Goal: Information Seeking & Learning: Learn about a topic

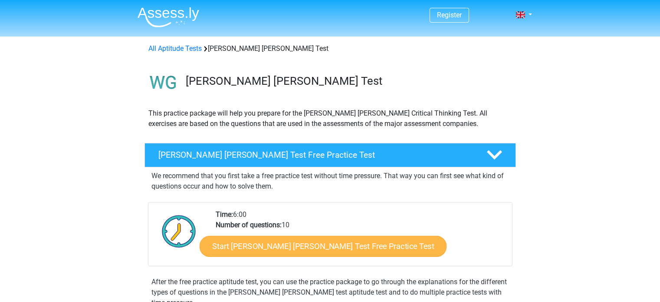
scroll to position [130, 0]
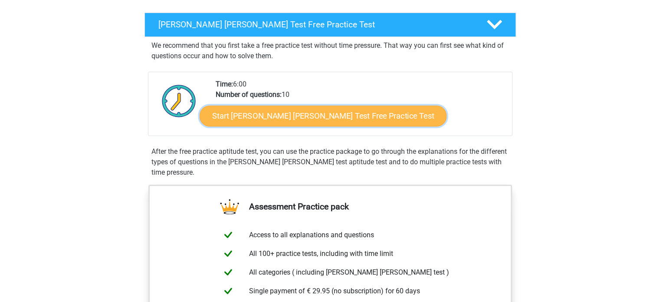
click at [310, 116] on link "Start Watson Glaser Test Free Practice Test" at bounding box center [323, 115] width 247 height 21
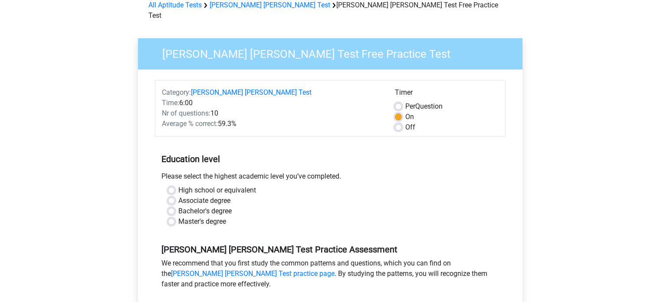
scroll to position [87, 0]
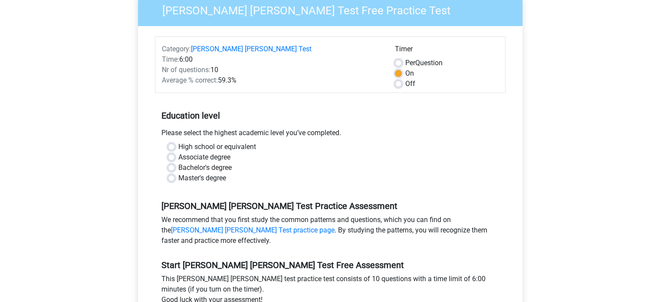
click at [217, 162] on label "Bachelor's degree" at bounding box center [204, 167] width 53 height 10
click at [175, 162] on input "Bachelor's degree" at bounding box center [171, 166] width 7 height 9
radio input "true"
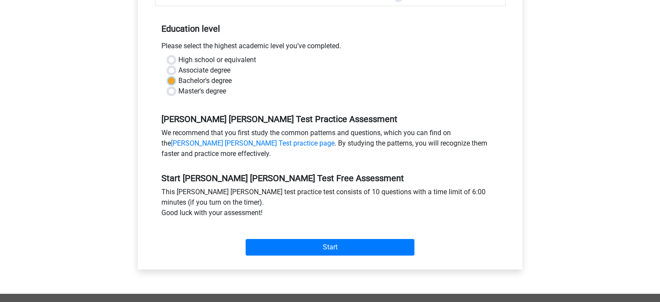
scroll to position [217, 0]
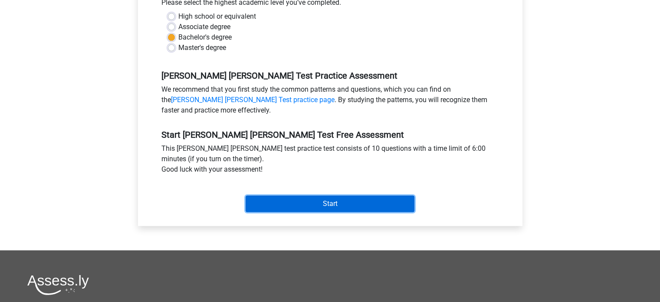
click at [322, 195] on input "Start" at bounding box center [330, 203] width 169 height 16
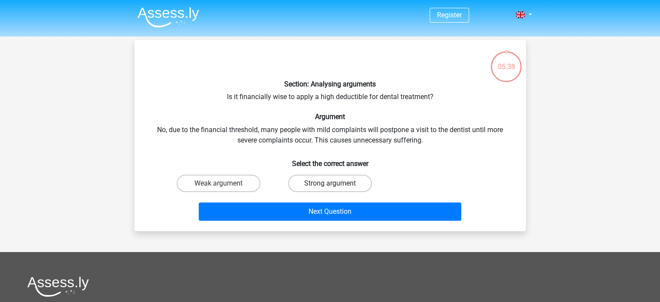
click at [305, 183] on label "Strong argument" at bounding box center [330, 183] width 84 height 17
click at [330, 183] on input "Strong argument" at bounding box center [333, 186] width 6 height 6
radio input "true"
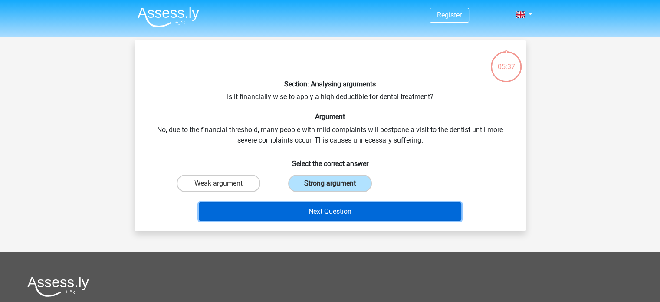
click at [312, 211] on button "Next Question" at bounding box center [330, 211] width 263 height 18
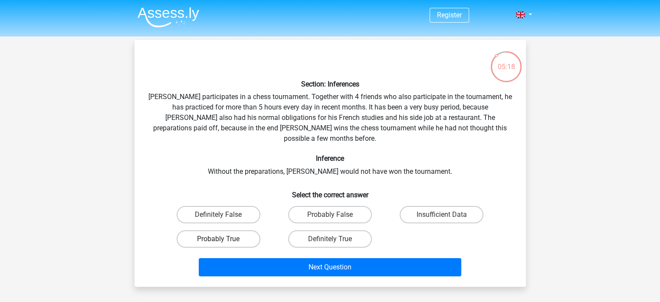
click at [248, 230] on label "Probably True" at bounding box center [219, 238] width 84 height 17
click at [224, 239] on input "Probably True" at bounding box center [221, 242] width 6 height 6
radio input "true"
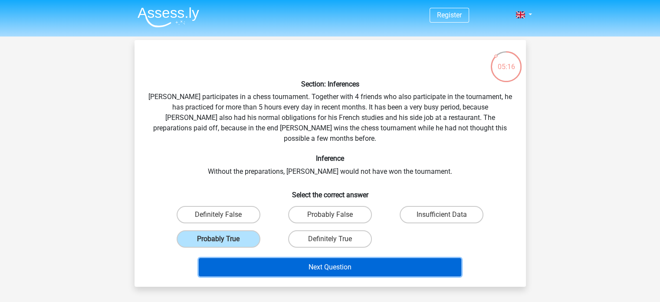
click at [313, 258] on button "Next Question" at bounding box center [330, 267] width 263 height 18
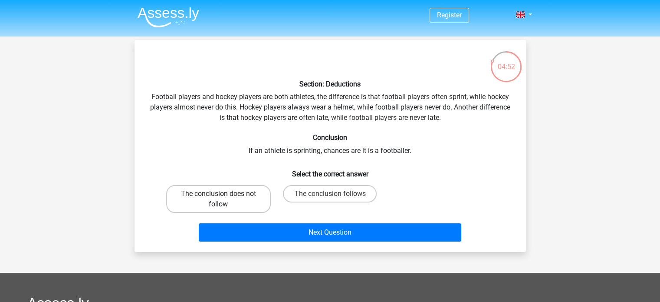
click at [234, 198] on label "The conclusion does not follow" at bounding box center [218, 199] width 105 height 28
click at [224, 198] on input "The conclusion does not follow" at bounding box center [221, 197] width 6 height 6
radio input "true"
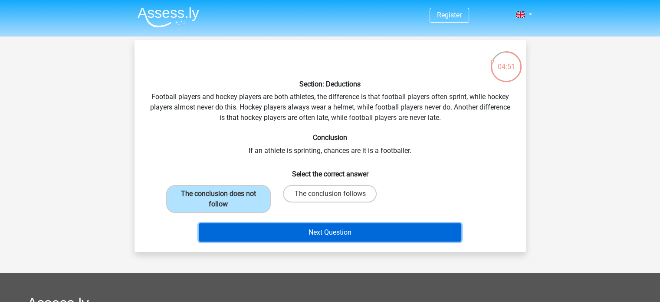
click at [242, 224] on button "Next Question" at bounding box center [330, 232] width 263 height 18
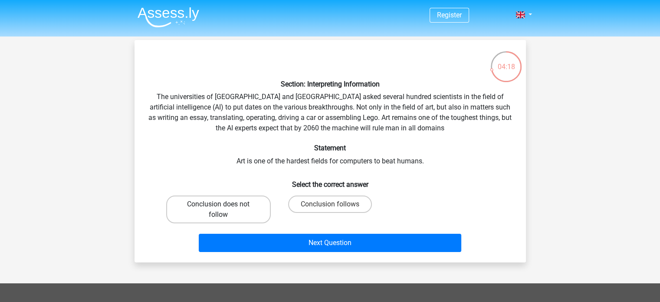
click at [244, 204] on label "Conclusion does not follow" at bounding box center [218, 209] width 105 height 28
click at [224, 204] on input "Conclusion does not follow" at bounding box center [221, 207] width 6 height 6
radio input "true"
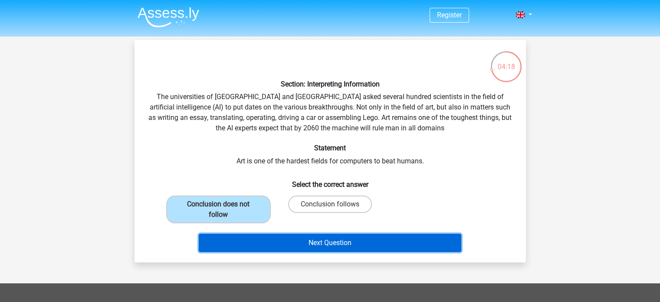
click at [310, 247] on button "Next Question" at bounding box center [330, 243] width 263 height 18
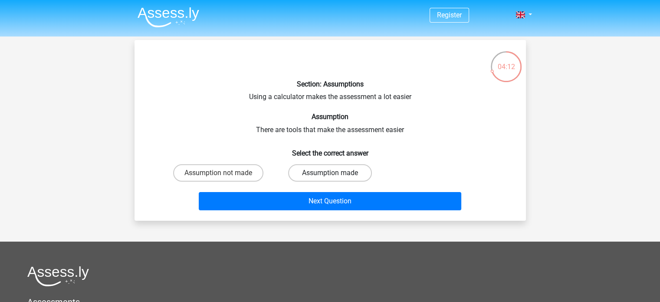
click at [306, 173] on label "Assumption made" at bounding box center [330, 172] width 84 height 17
click at [330, 173] on input "Assumption made" at bounding box center [333, 176] width 6 height 6
radio input "true"
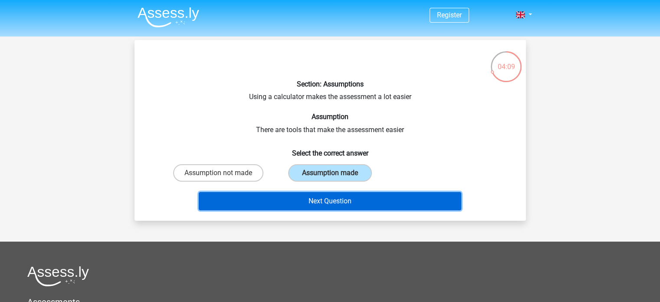
click at [312, 201] on button "Next Question" at bounding box center [330, 201] width 263 height 18
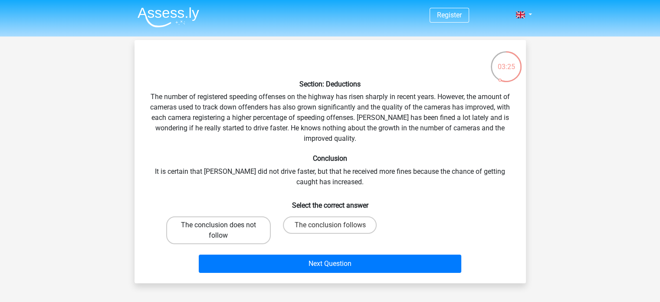
click at [264, 227] on label "The conclusion does not follow" at bounding box center [218, 230] width 105 height 28
click at [224, 227] on input "The conclusion does not follow" at bounding box center [221, 228] width 6 height 6
radio input "true"
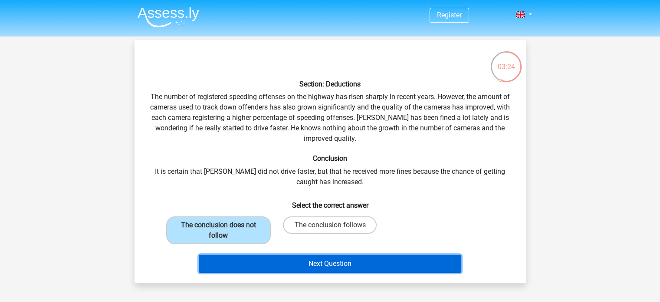
click at [280, 268] on button "Next Question" at bounding box center [330, 263] width 263 height 18
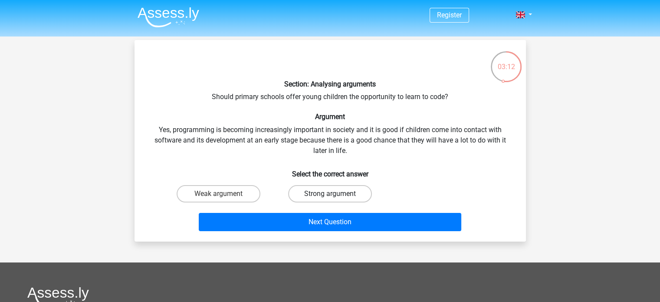
click at [305, 192] on label "Strong argument" at bounding box center [330, 193] width 84 height 17
click at [330, 194] on input "Strong argument" at bounding box center [333, 197] width 6 height 6
radio input "true"
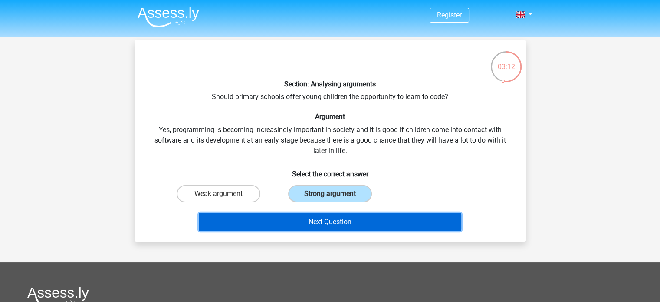
click at [303, 222] on button "Next Question" at bounding box center [330, 222] width 263 height 18
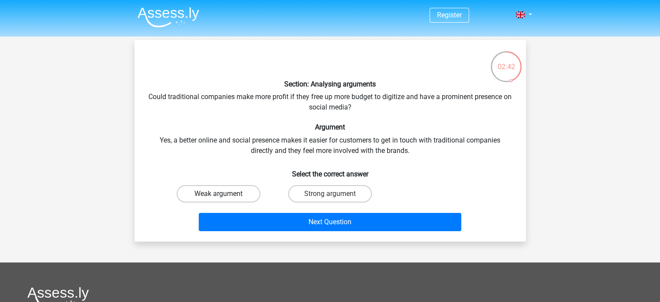
click at [234, 189] on label "Weak argument" at bounding box center [219, 193] width 84 height 17
click at [224, 194] on input "Weak argument" at bounding box center [221, 197] width 6 height 6
radio input "true"
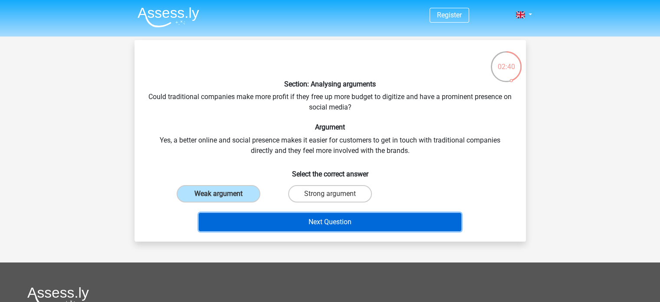
click at [269, 218] on button "Next Question" at bounding box center [330, 222] width 263 height 18
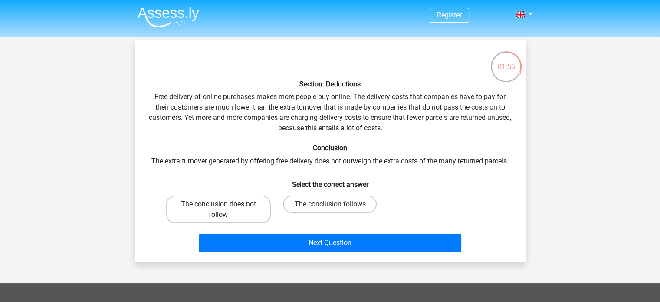
click at [231, 211] on label "The conclusion does not follow" at bounding box center [218, 209] width 105 height 28
click at [224, 210] on input "The conclusion does not follow" at bounding box center [221, 207] width 6 height 6
radio input "true"
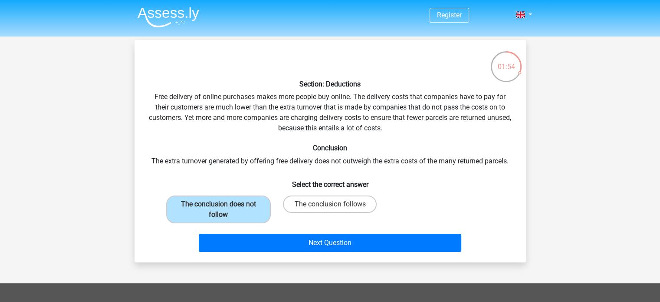
click at [335, 208] on input "The conclusion follows" at bounding box center [333, 207] width 6 height 6
radio input "true"
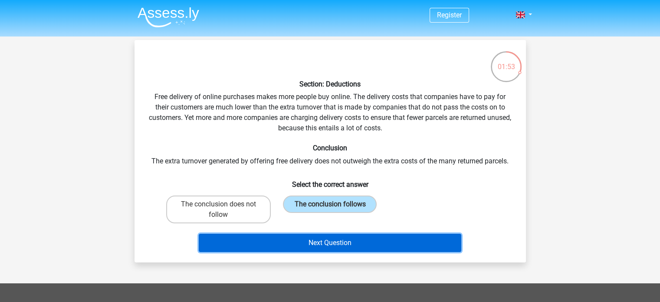
click at [331, 243] on button "Next Question" at bounding box center [330, 243] width 263 height 18
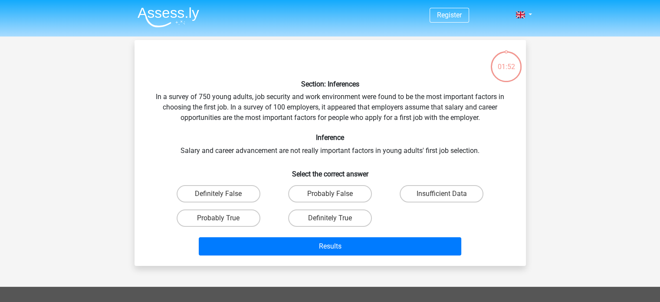
scroll to position [40, 0]
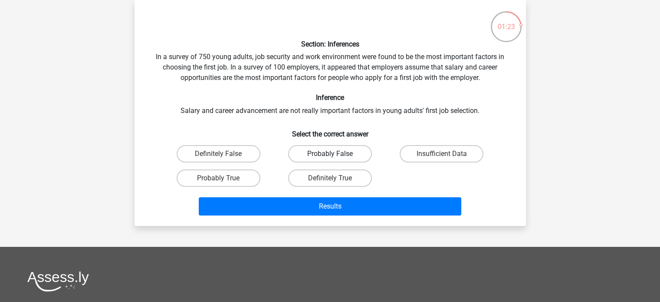
click at [349, 149] on label "Probably False" at bounding box center [330, 153] width 84 height 17
click at [336, 154] on input "Probably False" at bounding box center [333, 157] width 6 height 6
radio input "true"
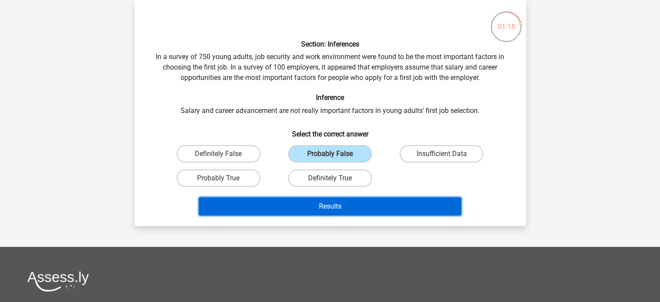
click at [372, 204] on button "Results" at bounding box center [330, 206] width 263 height 18
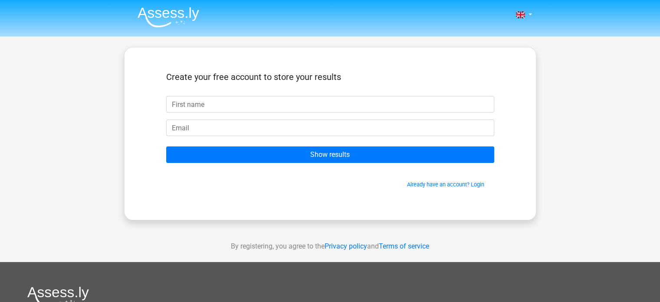
click at [311, 111] on input "text" at bounding box center [330, 104] width 328 height 16
type input "Danielle"
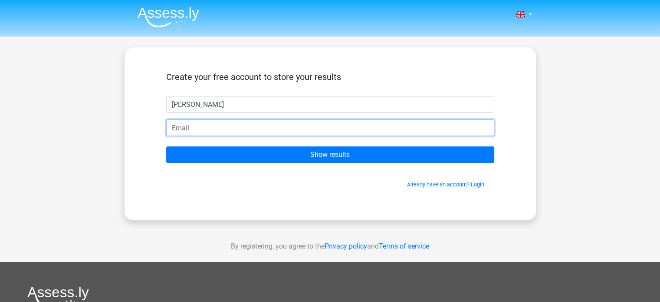
click at [256, 123] on input "email" at bounding box center [330, 127] width 328 height 16
type input "daniellemizrahi1@gmail.com"
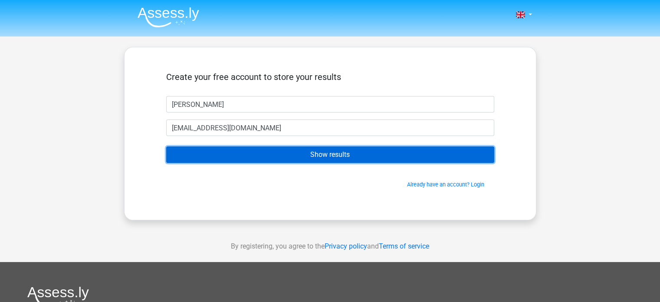
click at [293, 152] on input "Show results" at bounding box center [330, 154] width 328 height 16
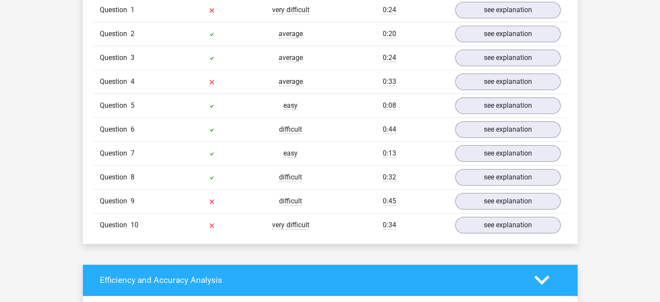
scroll to position [695, 0]
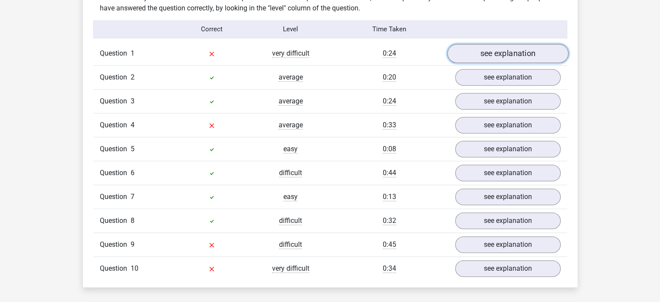
click at [485, 49] on link "see explanation" at bounding box center [507, 53] width 121 height 19
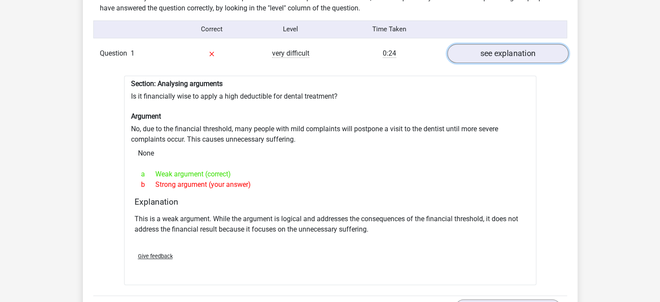
click at [491, 44] on link "see explanation" at bounding box center [507, 53] width 121 height 19
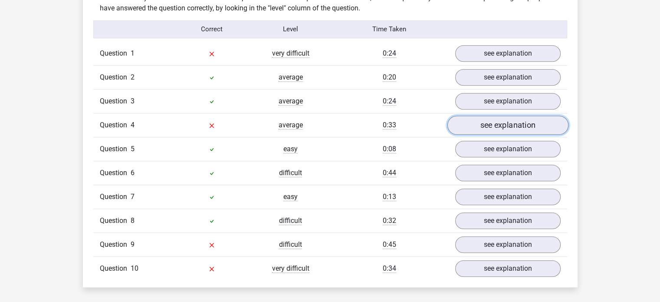
click at [487, 118] on link "see explanation" at bounding box center [507, 124] width 121 height 19
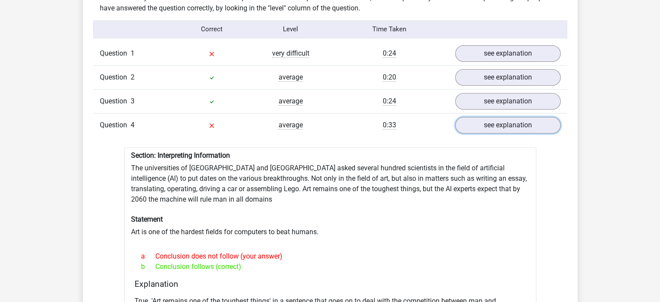
scroll to position [781, 0]
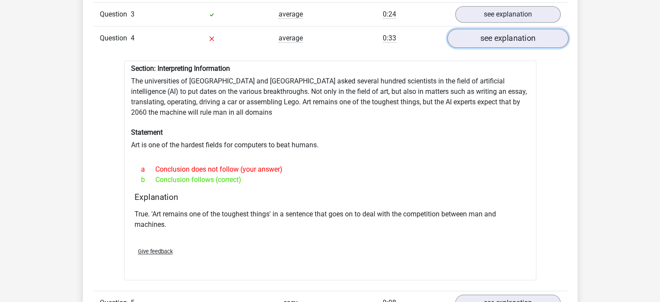
click at [469, 33] on link "see explanation" at bounding box center [507, 38] width 121 height 19
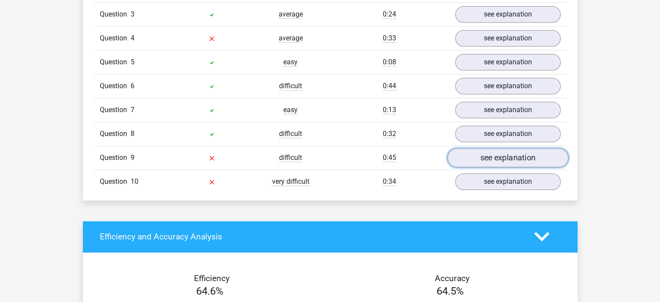
click at [485, 155] on link "see explanation" at bounding box center [507, 157] width 121 height 19
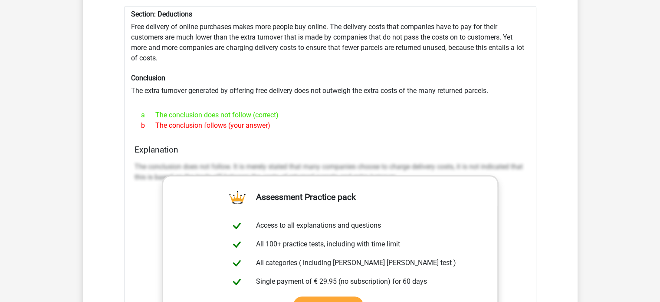
scroll to position [868, 0]
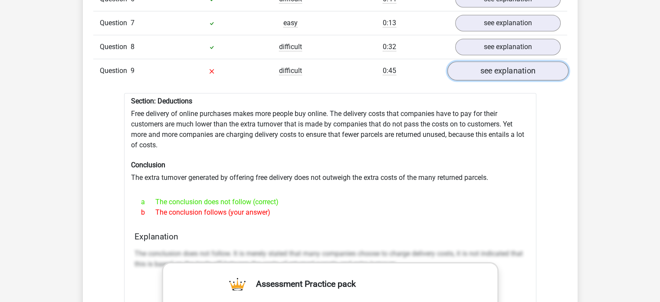
click at [469, 68] on link "see explanation" at bounding box center [507, 70] width 121 height 19
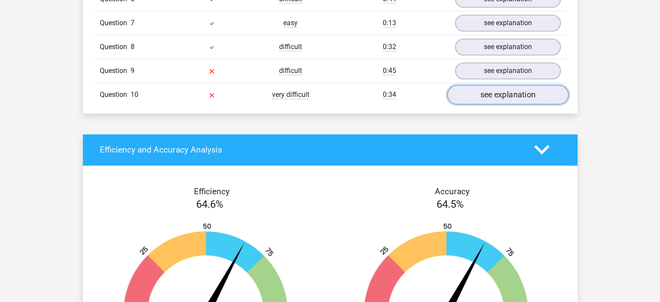
click at [501, 92] on link "see explanation" at bounding box center [507, 94] width 121 height 19
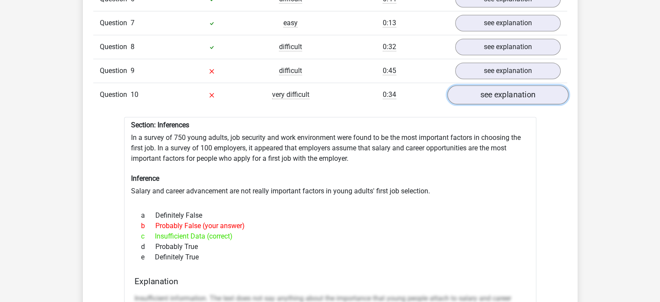
click at [490, 86] on link "see explanation" at bounding box center [507, 94] width 121 height 19
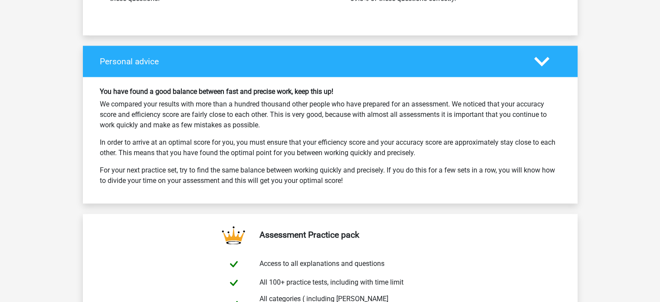
scroll to position [1032, 0]
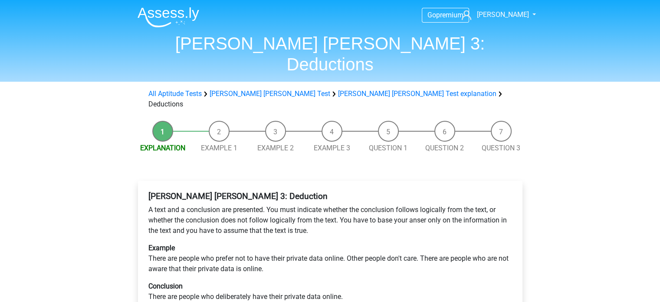
scroll to position [87, 0]
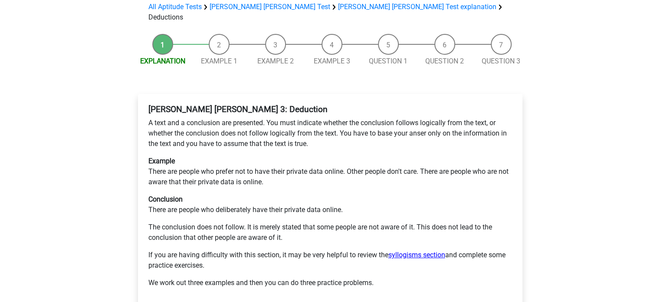
click at [410, 251] on link "syllogisms section" at bounding box center [417, 255] width 57 height 8
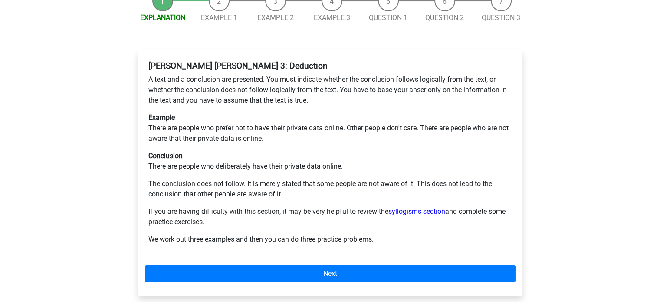
scroll to position [174, 0]
